Goal: Transaction & Acquisition: Download file/media

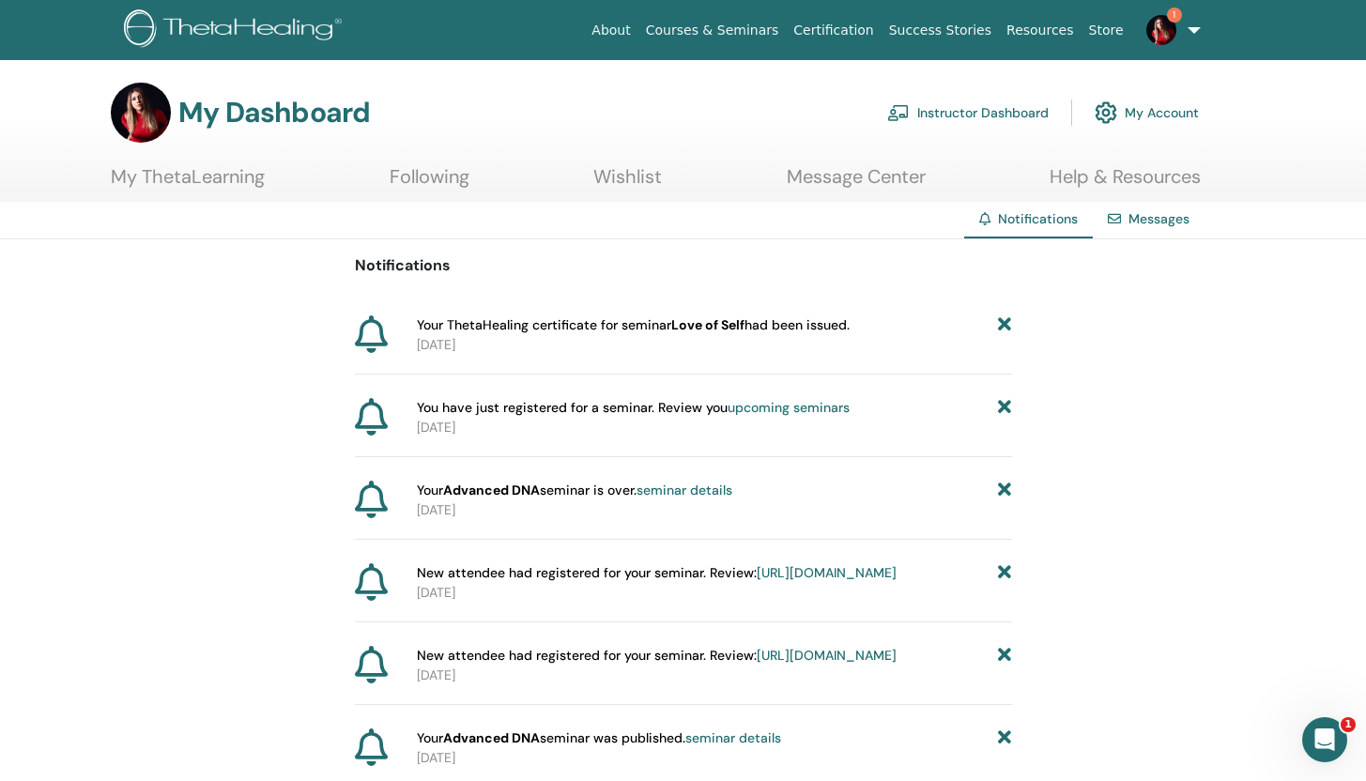
click at [677, 330] on b "Love of Self" at bounding box center [708, 325] width 73 height 17
click at [1005, 323] on icon at bounding box center [1004, 326] width 13 height 20
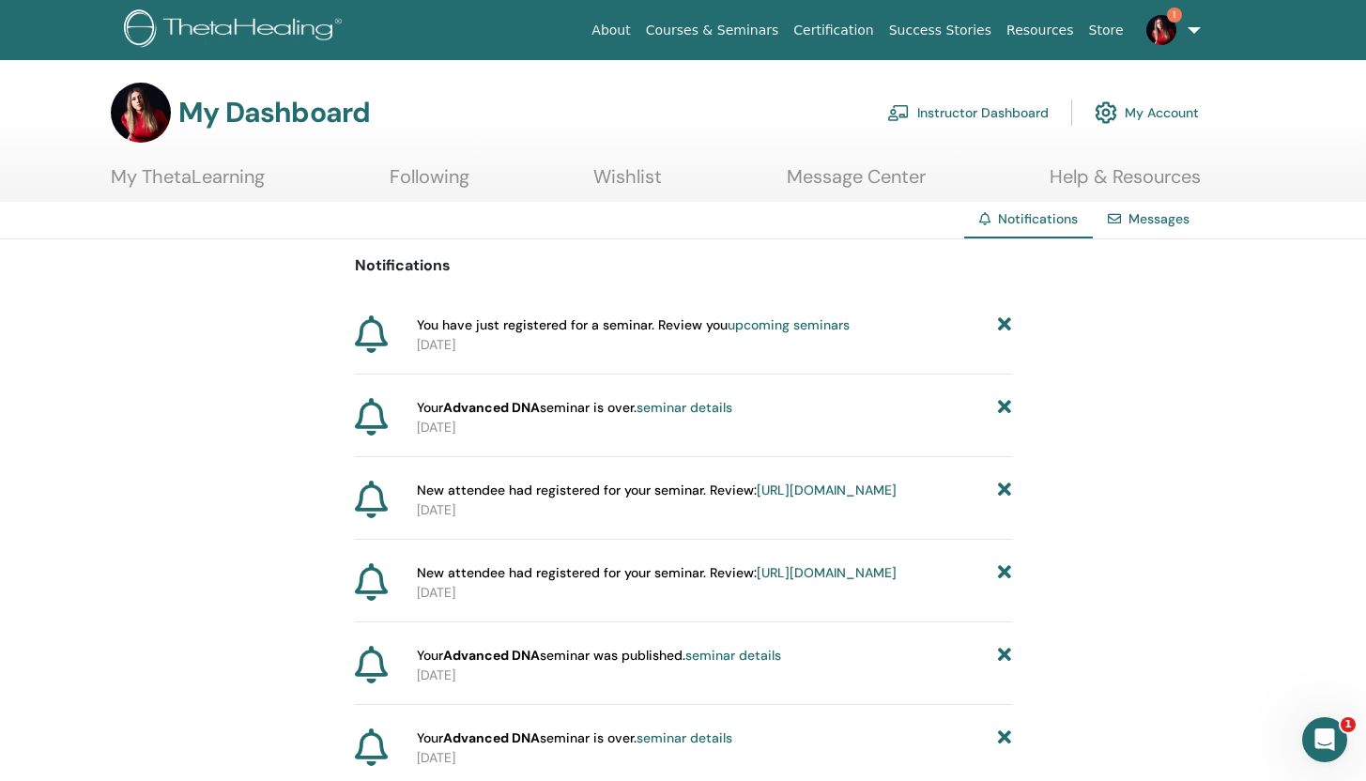
click at [381, 332] on icon at bounding box center [371, 335] width 33 height 38
click at [214, 172] on link "My ThetaLearning" at bounding box center [188, 183] width 154 height 37
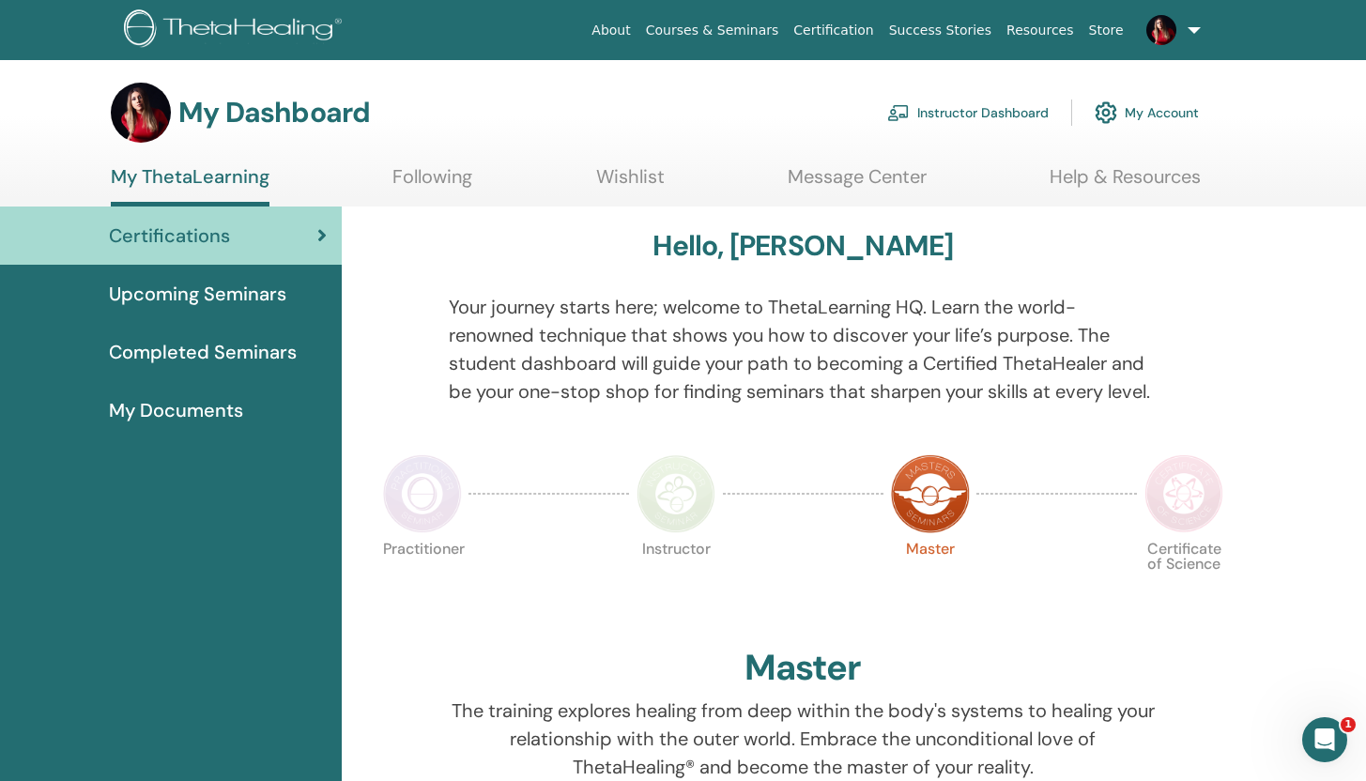
click at [270, 343] on span "Completed Seminars" at bounding box center [203, 352] width 188 height 28
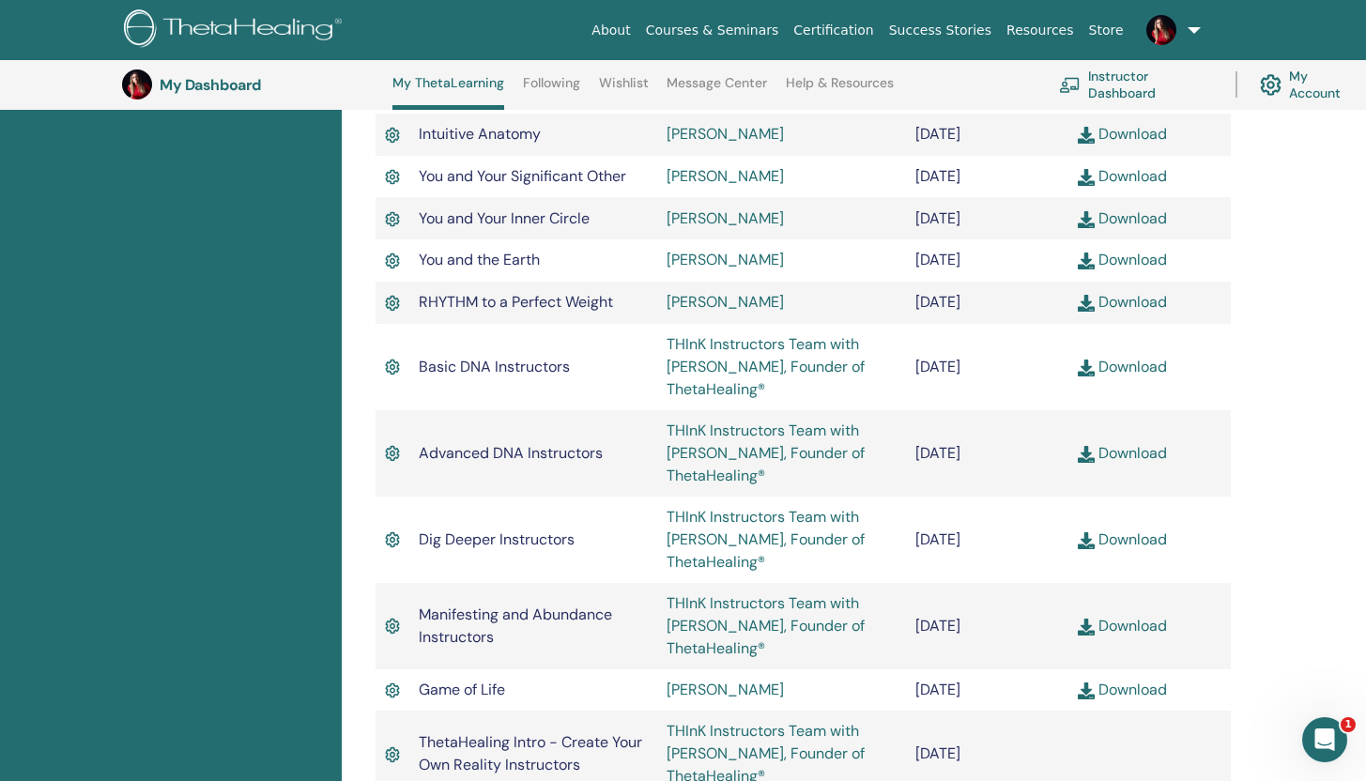
scroll to position [795, 0]
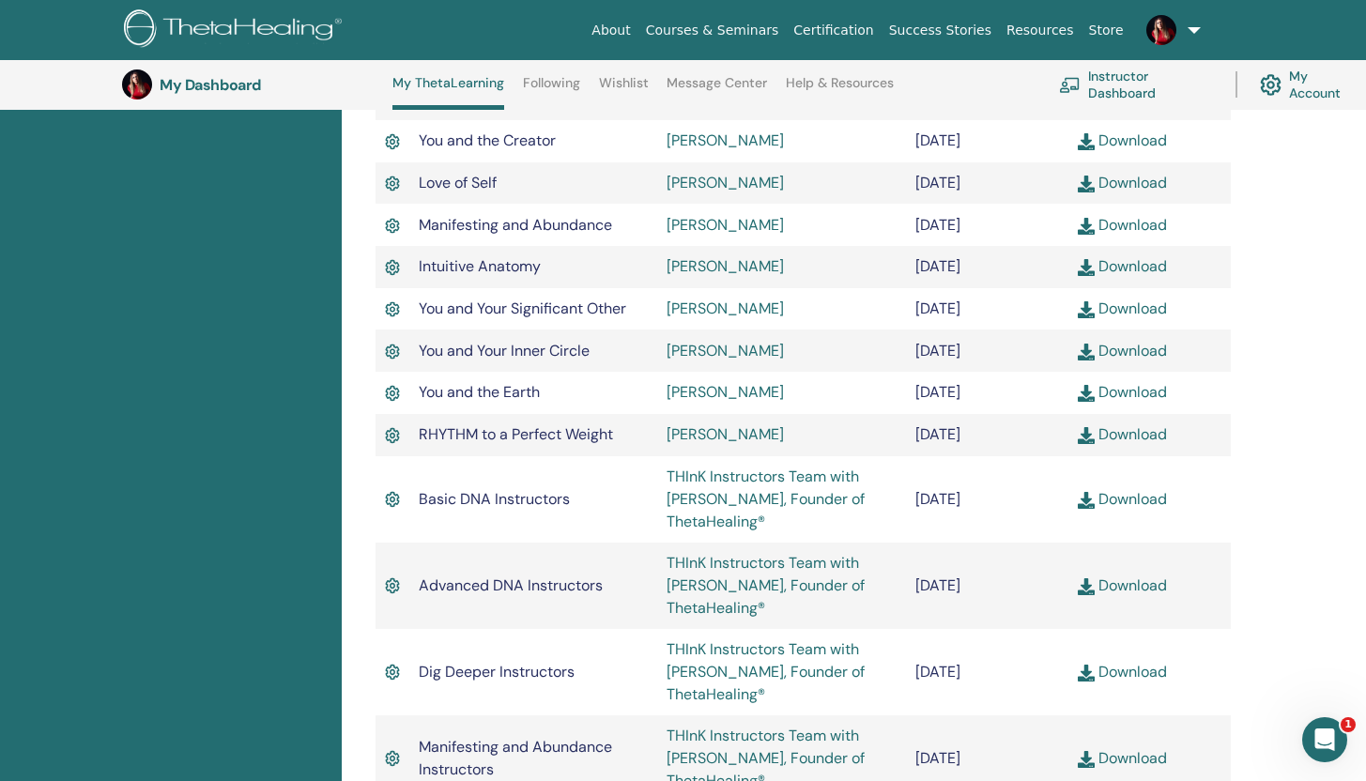
click at [1141, 189] on link "Download" at bounding box center [1122, 183] width 89 height 20
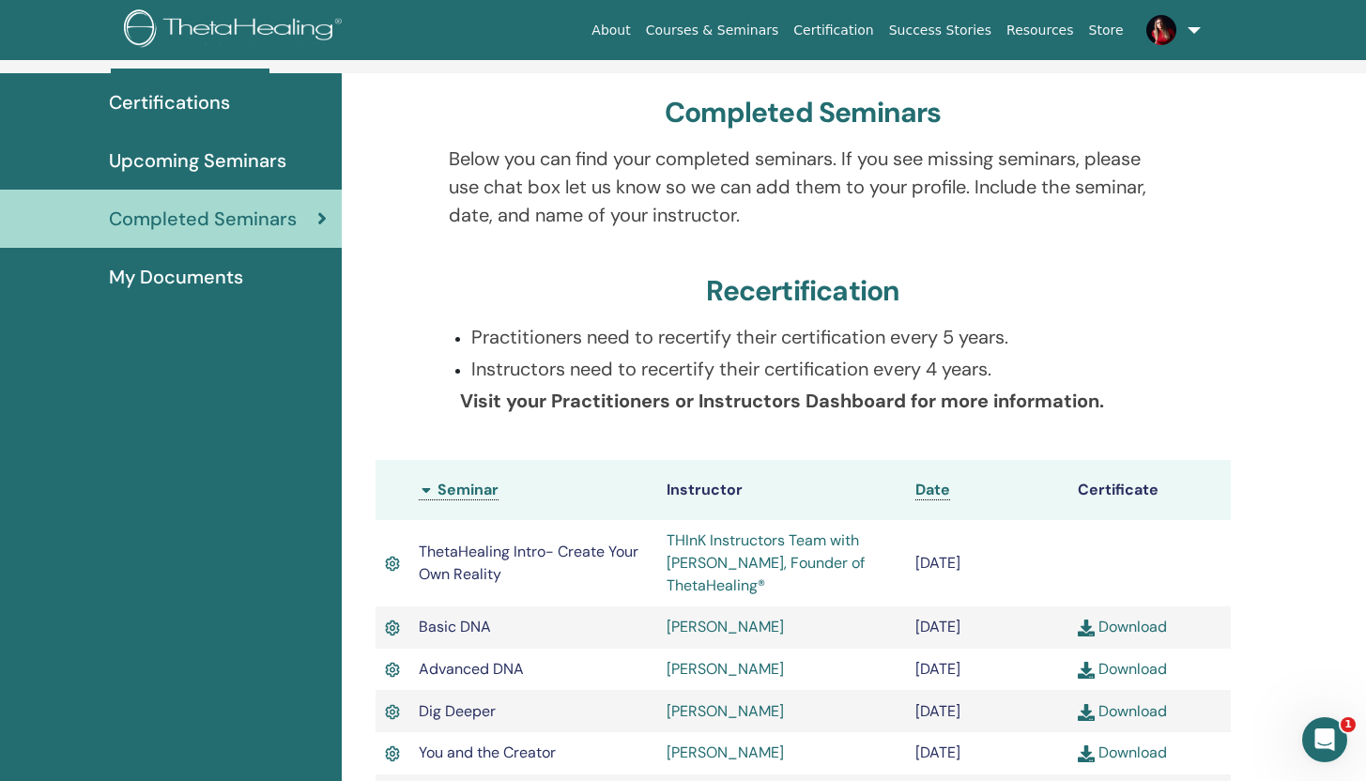
scroll to position [0, 0]
